Goal: Task Accomplishment & Management: Use online tool/utility

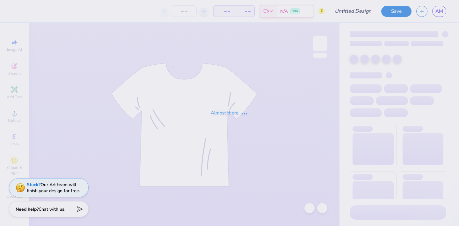
type input "fall new mem merch"
type input "125"
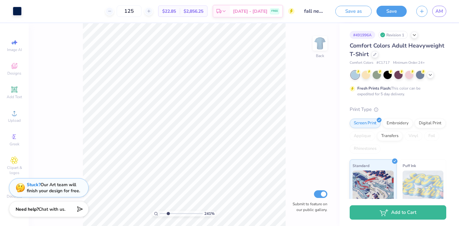
drag, startPoint x: 161, startPoint y: 213, endPoint x: 168, endPoint y: 211, distance: 6.6
click at [168, 211] on input "range" at bounding box center [181, 214] width 43 height 6
drag, startPoint x: 169, startPoint y: 213, endPoint x: 177, endPoint y: 211, distance: 8.0
type input "4.76"
click at [177, 211] on input "range" at bounding box center [181, 214] width 43 height 6
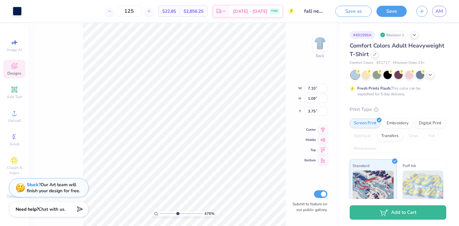
type input "3.85"
drag, startPoint x: 177, startPoint y: 214, endPoint x: 173, endPoint y: 211, distance: 4.9
click at [173, 211] on input "range" at bounding box center [181, 214] width 43 height 6
drag, startPoint x: 173, startPoint y: 212, endPoint x: 160, endPoint y: 211, distance: 12.5
type input "1"
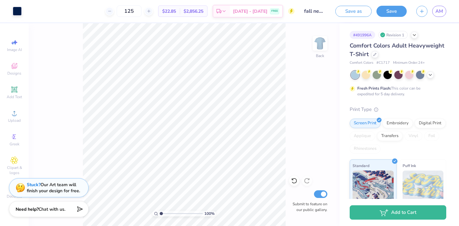
click at [160, 211] on input "range" at bounding box center [181, 214] width 43 height 6
click at [387, 13] on button "Save" at bounding box center [391, 10] width 30 height 11
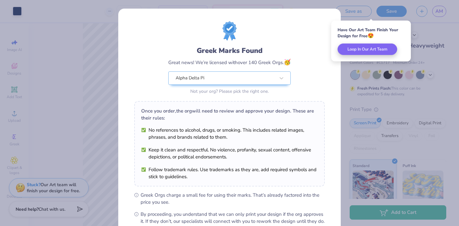
scroll to position [72, 0]
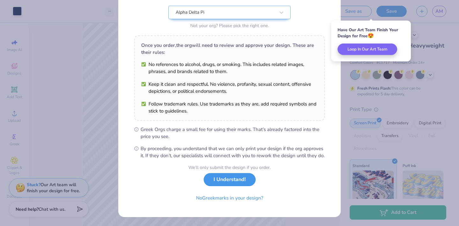
click at [235, 182] on button "I Understand!" at bounding box center [230, 179] width 52 height 13
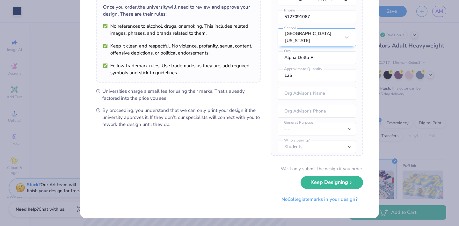
scroll to position [51, 0]
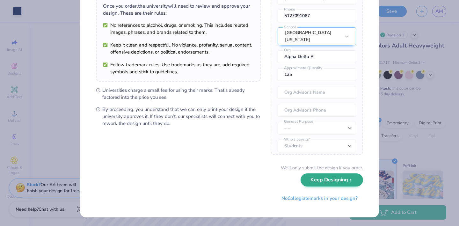
click at [335, 187] on div "We’ll only submit the design if you order. Keep Designing No Collegiate marks i…" at bounding box center [229, 184] width 267 height 40
click at [339, 183] on button "Keep Designing" at bounding box center [331, 179] width 62 height 13
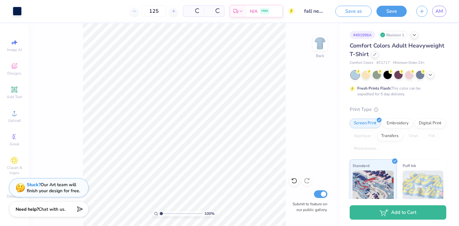
scroll to position [0, 0]
click at [390, 11] on button "Save" at bounding box center [391, 10] width 30 height 11
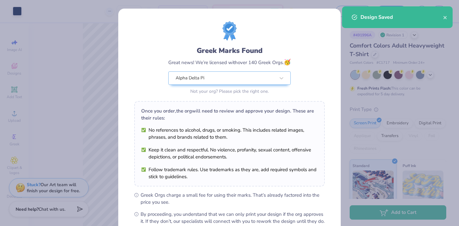
scroll to position [72, 0]
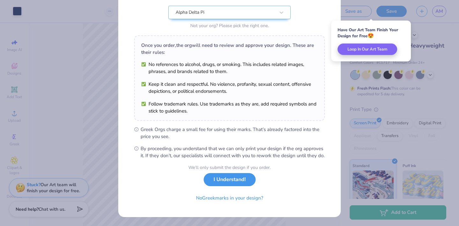
click at [233, 180] on button "I Understand!" at bounding box center [230, 179] width 52 height 13
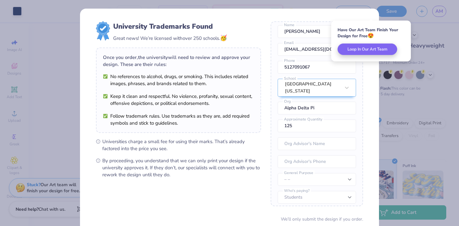
scroll to position [51, 0]
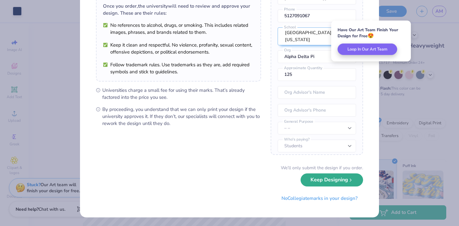
click at [313, 187] on div "We’ll only submit the design if you order. Keep Designing No Collegiate marks i…" at bounding box center [229, 184] width 267 height 40
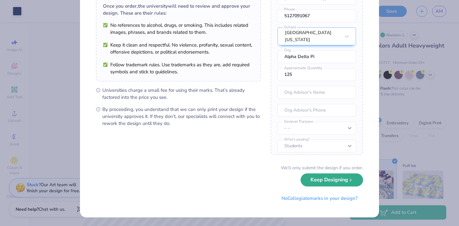
click at [318, 179] on button "Keep Designing" at bounding box center [331, 179] width 62 height 13
